Goal: Browse casually

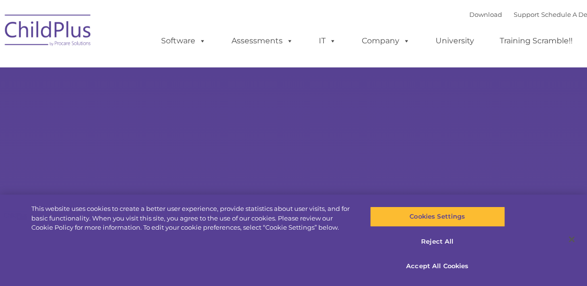
select select "MEDIUM"
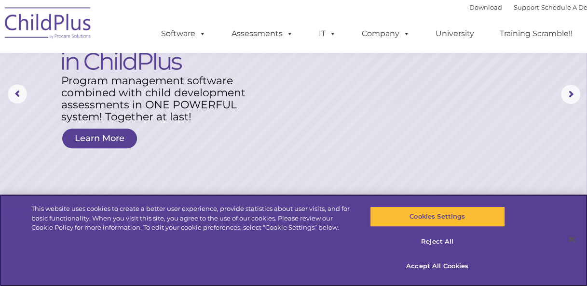
scroll to position [0, 0]
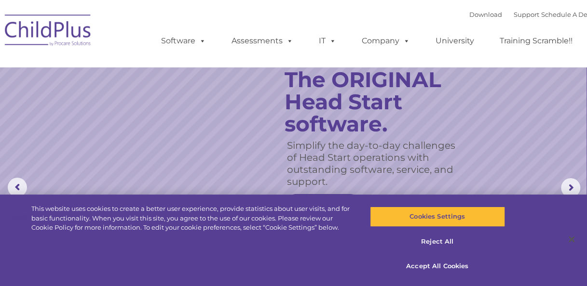
click at [67, 33] on img at bounding box center [48, 32] width 96 height 48
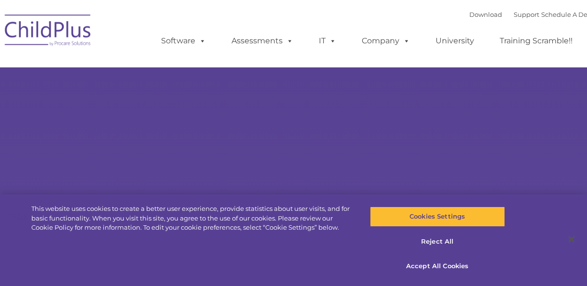
type input ""
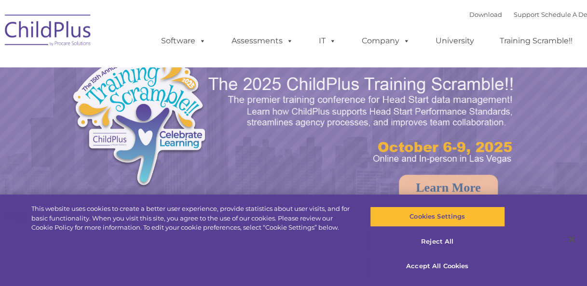
select select "MEDIUM"
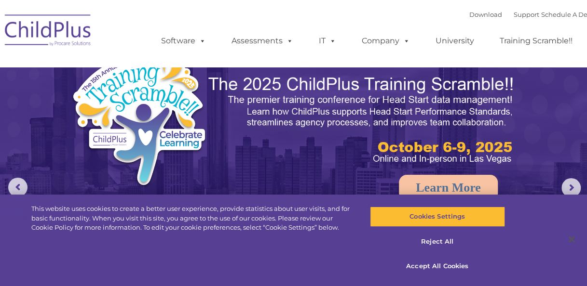
click at [89, 166] on img at bounding box center [169, 141] width 197 height 182
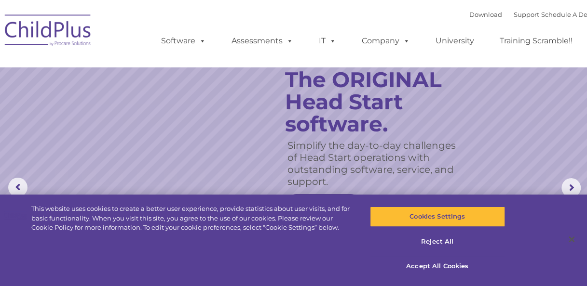
drag, startPoint x: 520, startPoint y: 116, endPoint x: 571, endPoint y: 111, distance: 51.3
click at [571, 111] on rs-slide "Simplify the day-to-day challenges of Head Start operations with outstanding so…" at bounding box center [293, 188] width 587 height 376
